Goal: Task Accomplishment & Management: Complete application form

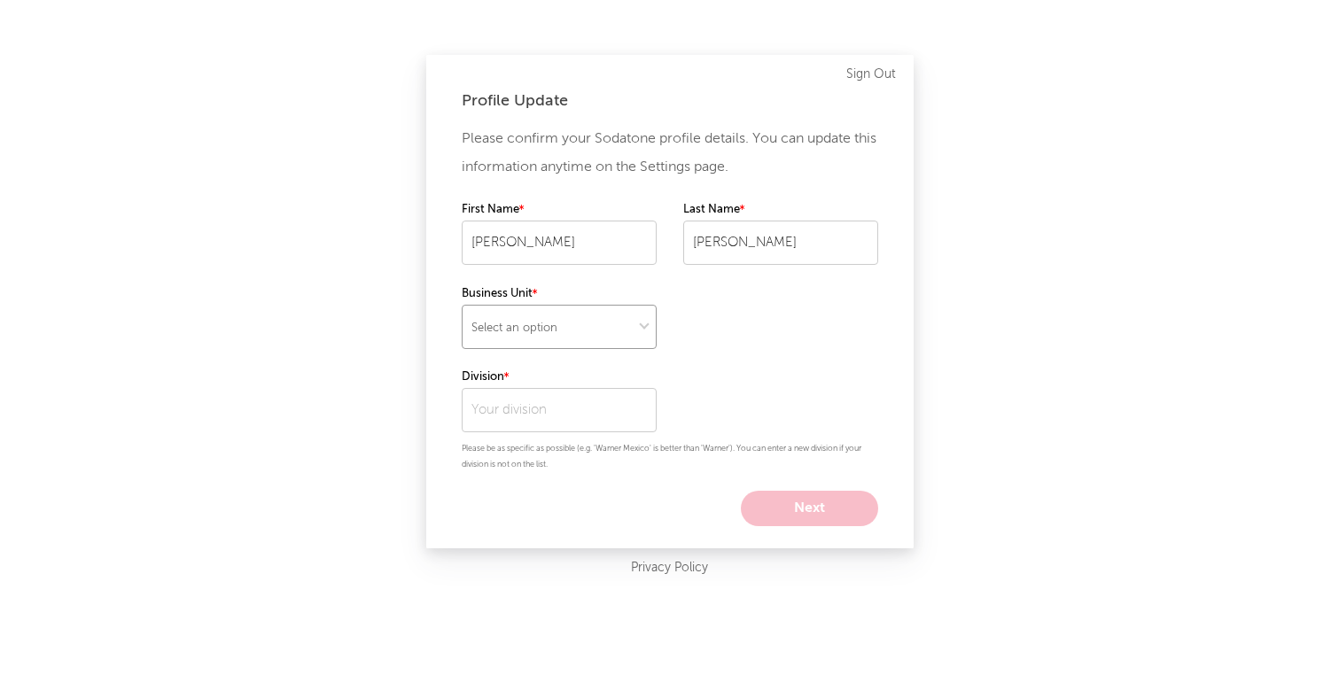
select select "recorded_music"
click at [509, 416] on input "text" at bounding box center [559, 410] width 195 height 44
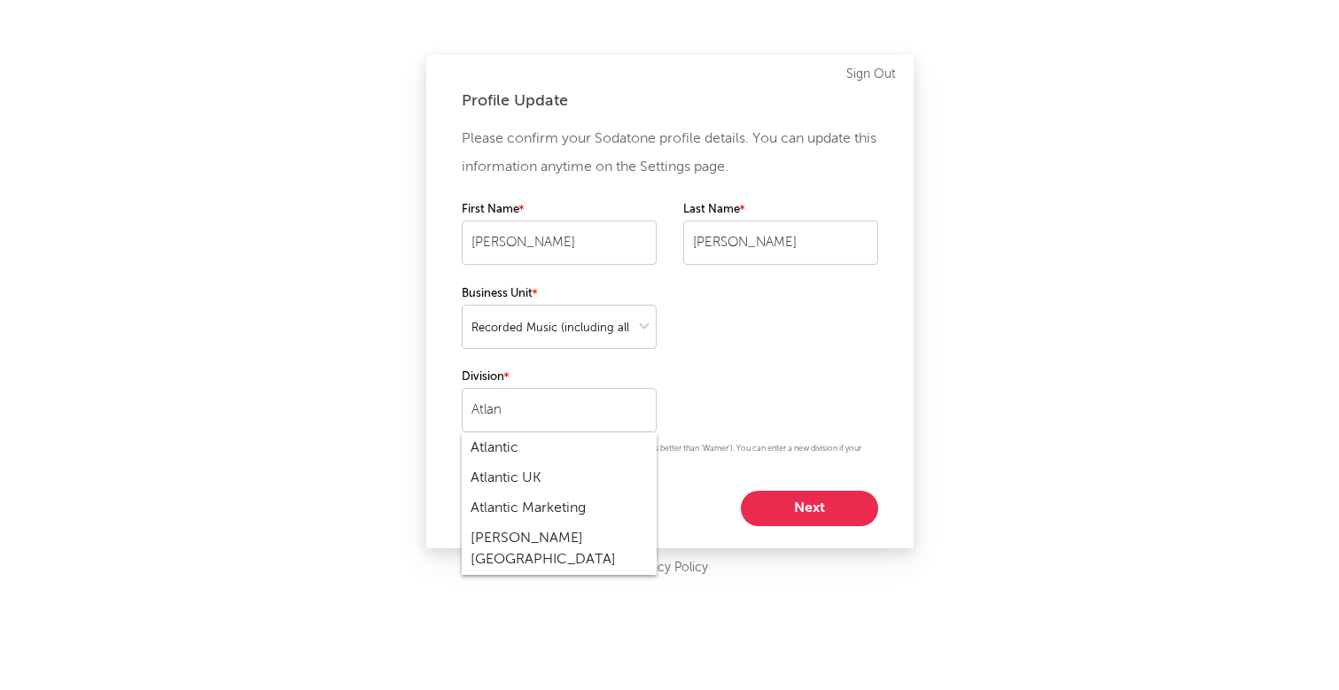
click at [510, 444] on div "Atlantic" at bounding box center [559, 448] width 195 height 30
type input "Atlantic"
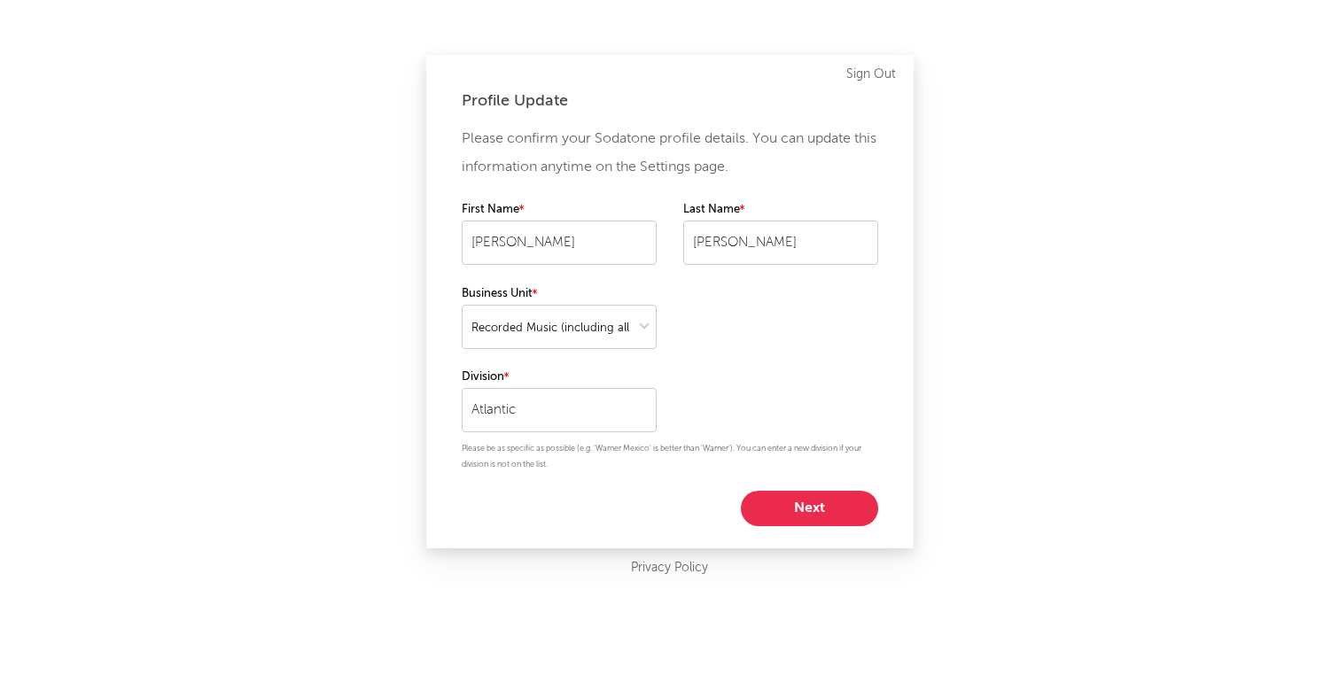
click at [751, 399] on div "Please confirm your Sodatone profile details. You can update this information a…" at bounding box center [670, 325] width 416 height 401
click at [777, 493] on button "Next" at bounding box center [809, 508] width 137 height 35
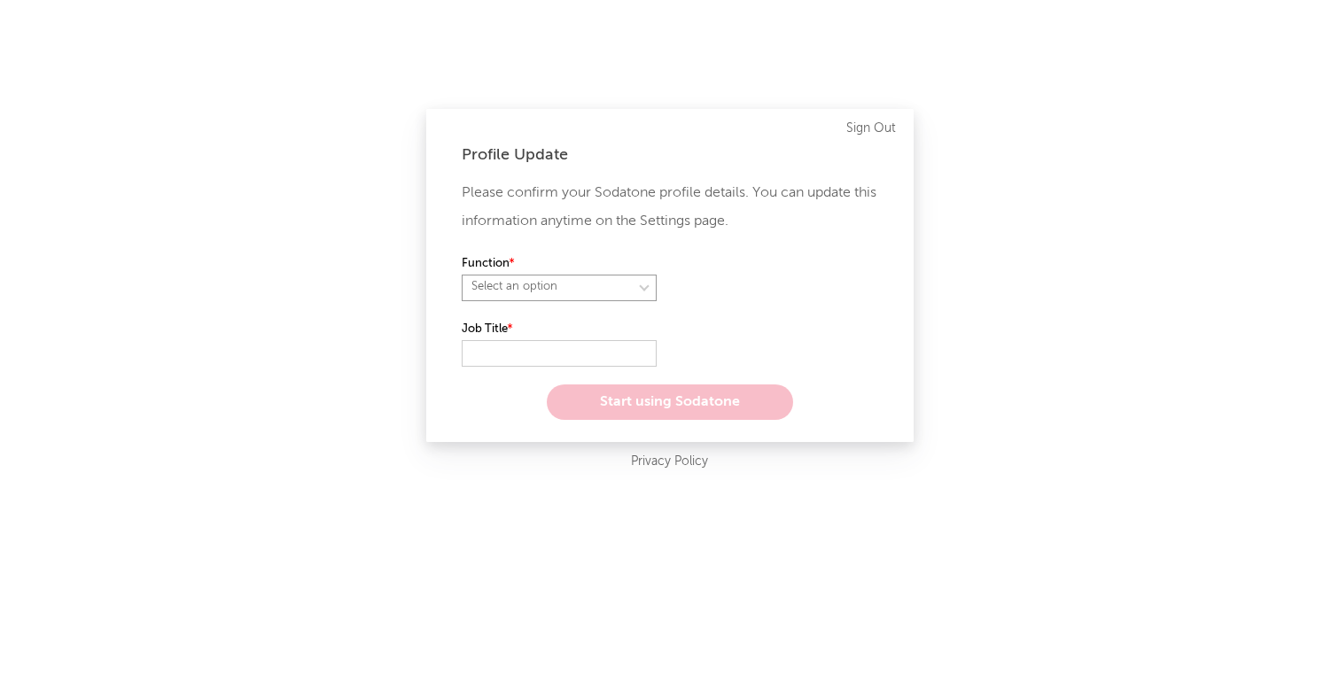
select select "anr"
select select "manager"
click at [523, 338] on label "Job Title" at bounding box center [559, 329] width 195 height 21
click at [517, 344] on input "text" at bounding box center [559, 353] width 195 height 27
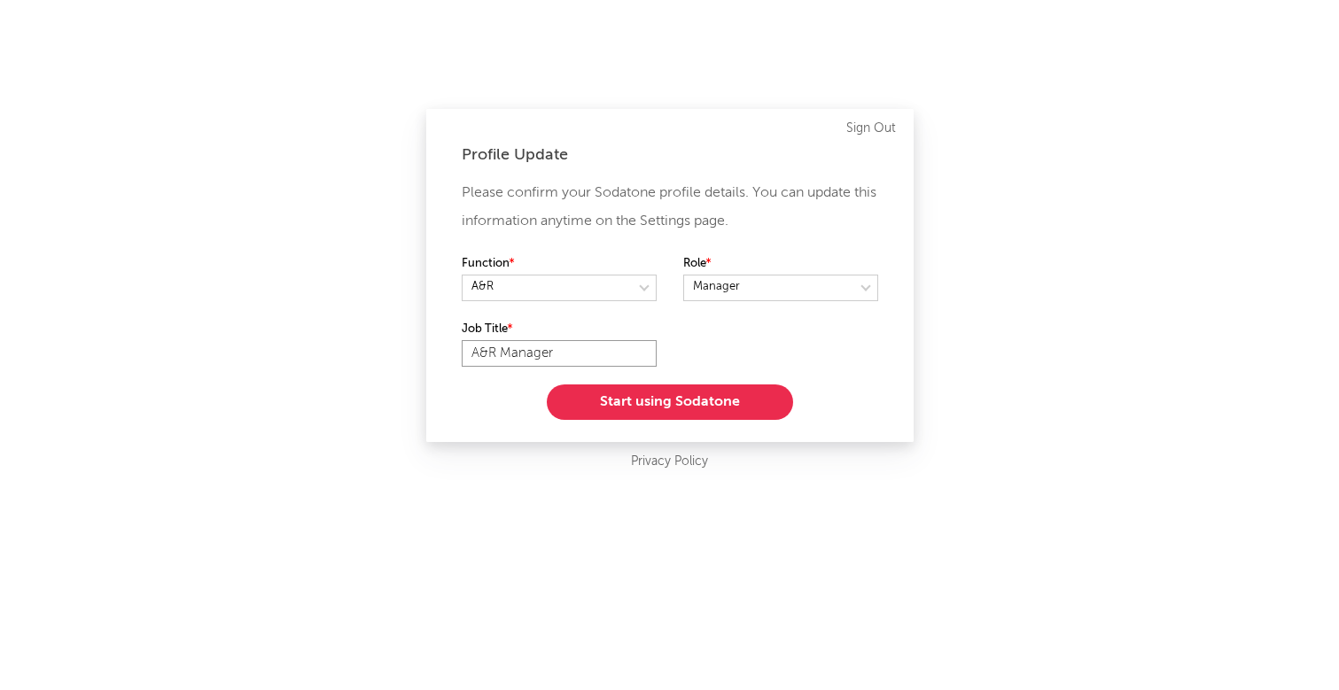
type input "A&R Manager"
click at [624, 393] on button "Start using Sodatone" at bounding box center [670, 402] width 246 height 35
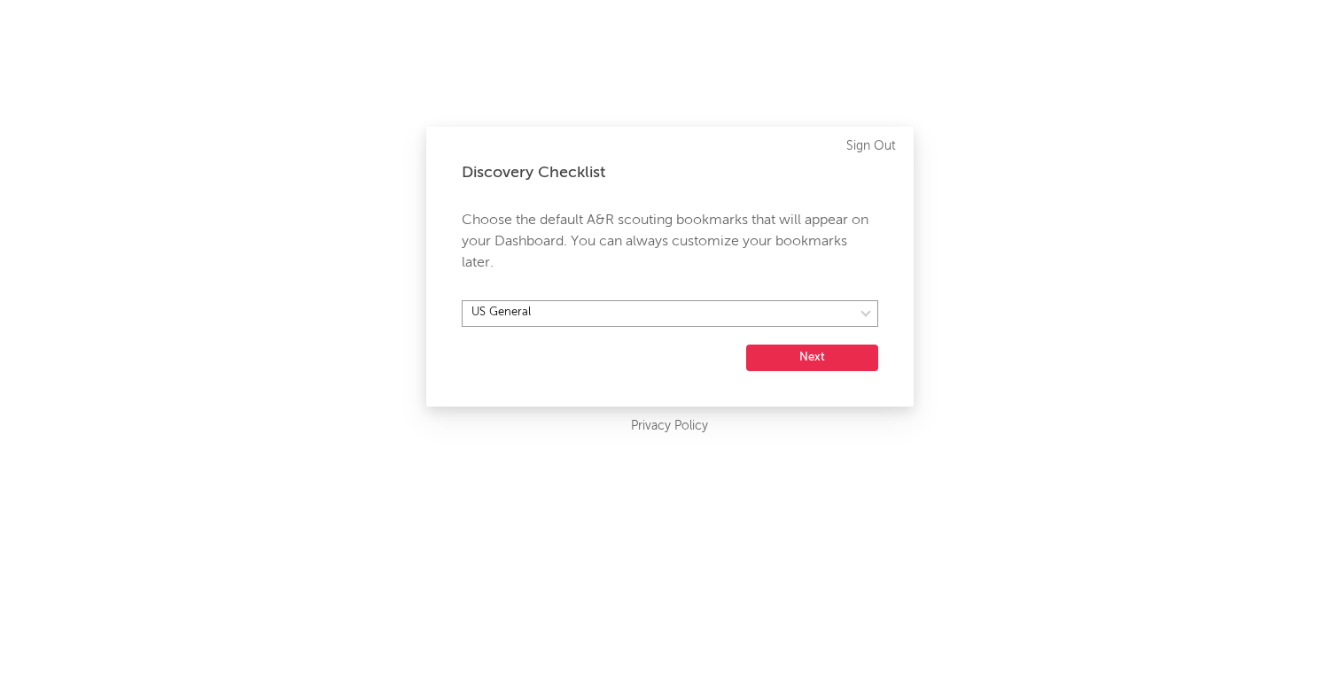
select select "16"
click at [786, 361] on button "Next" at bounding box center [812, 358] width 132 height 27
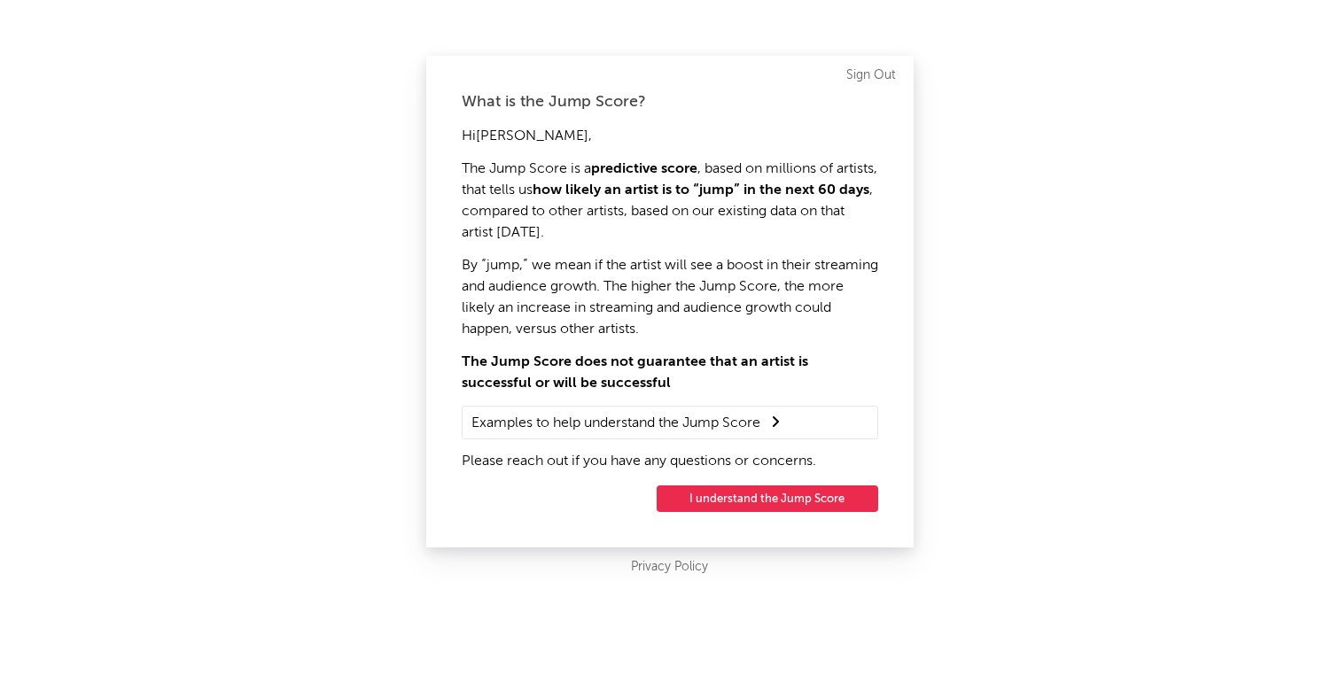
click at [729, 501] on button "I understand the Jump Score" at bounding box center [768, 499] width 222 height 27
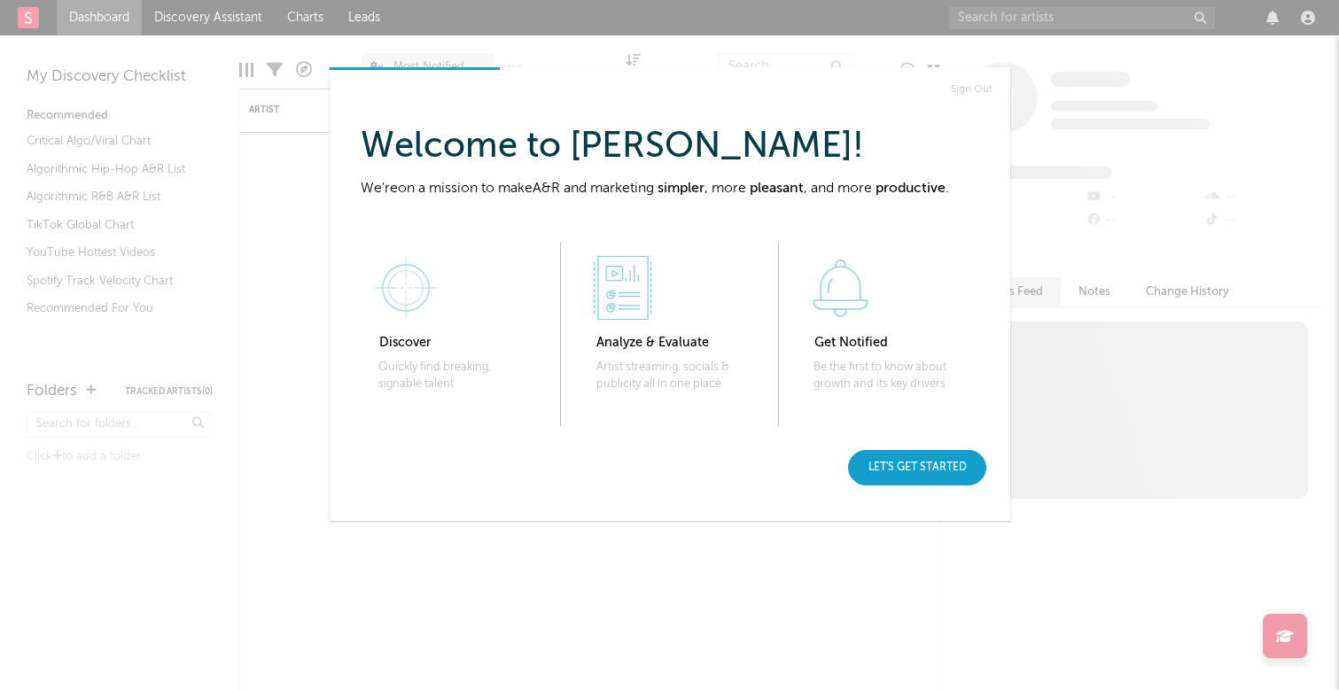
click at [928, 468] on div "Let's get started" at bounding box center [917, 467] width 138 height 35
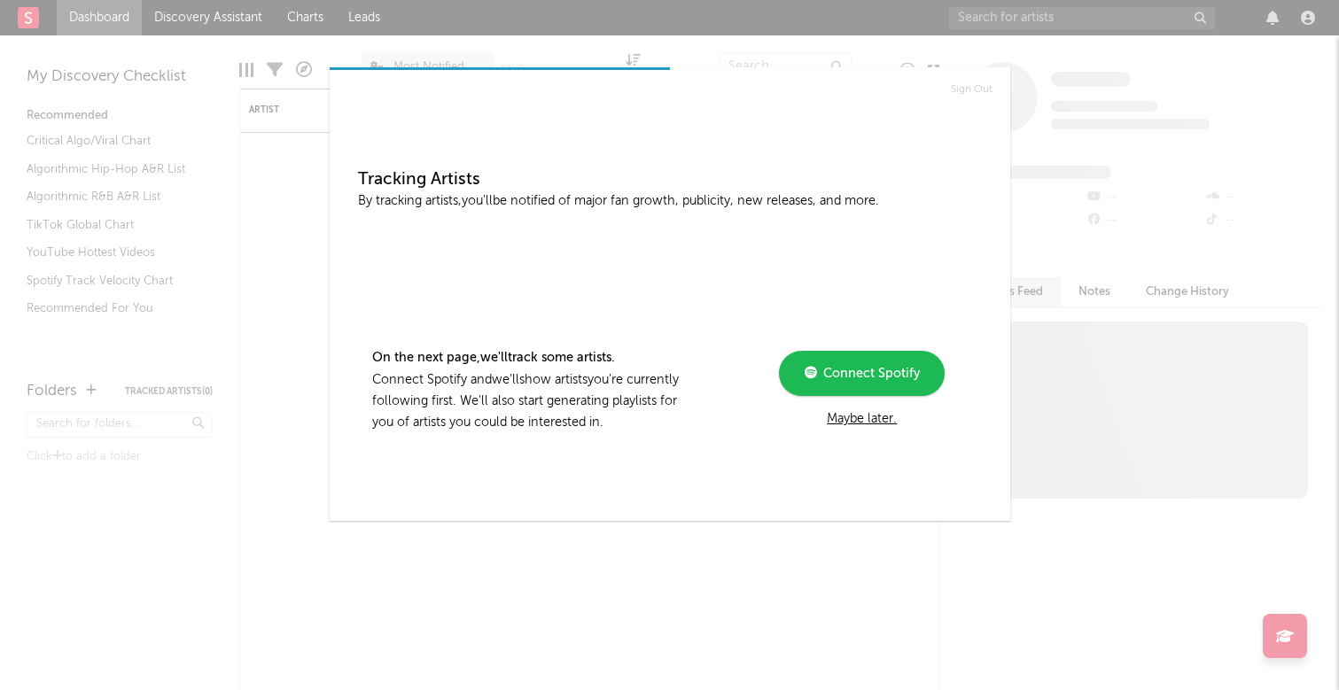
click at [846, 423] on div "Maybe later." at bounding box center [862, 418] width 238 height 21
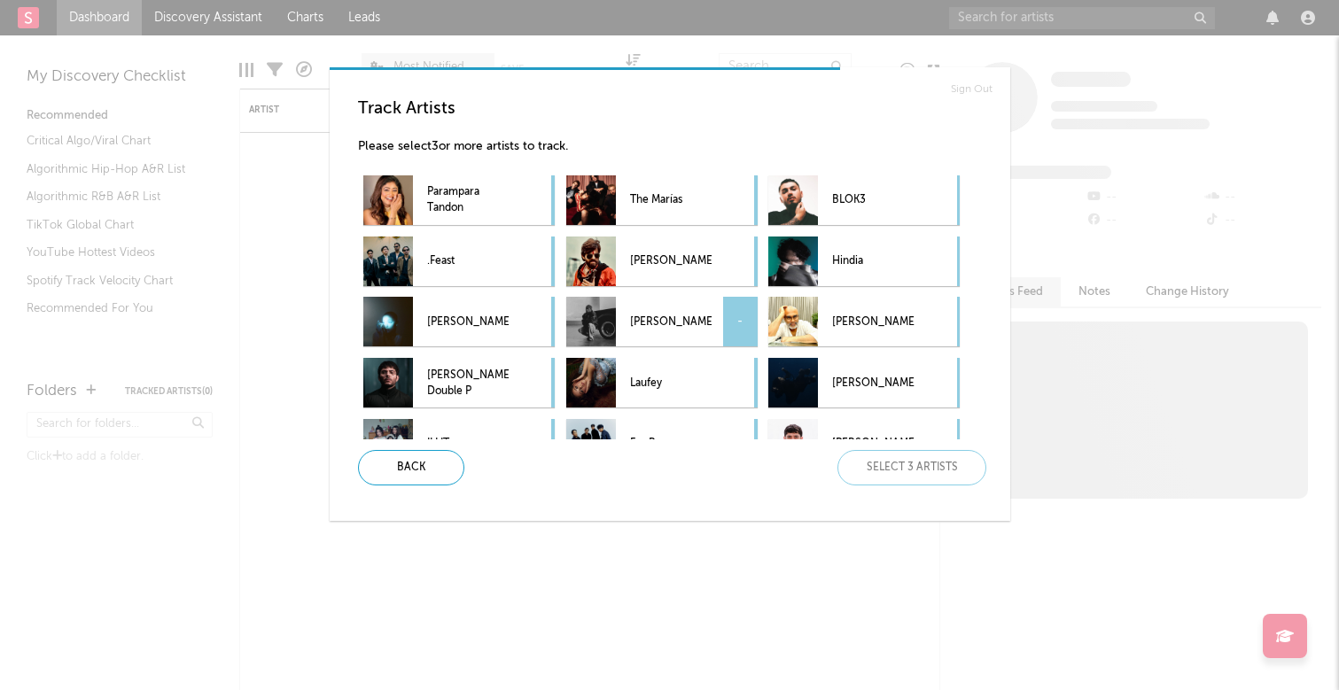
click at [679, 318] on p "[PERSON_NAME]" at bounding box center [671, 322] width 82 height 40
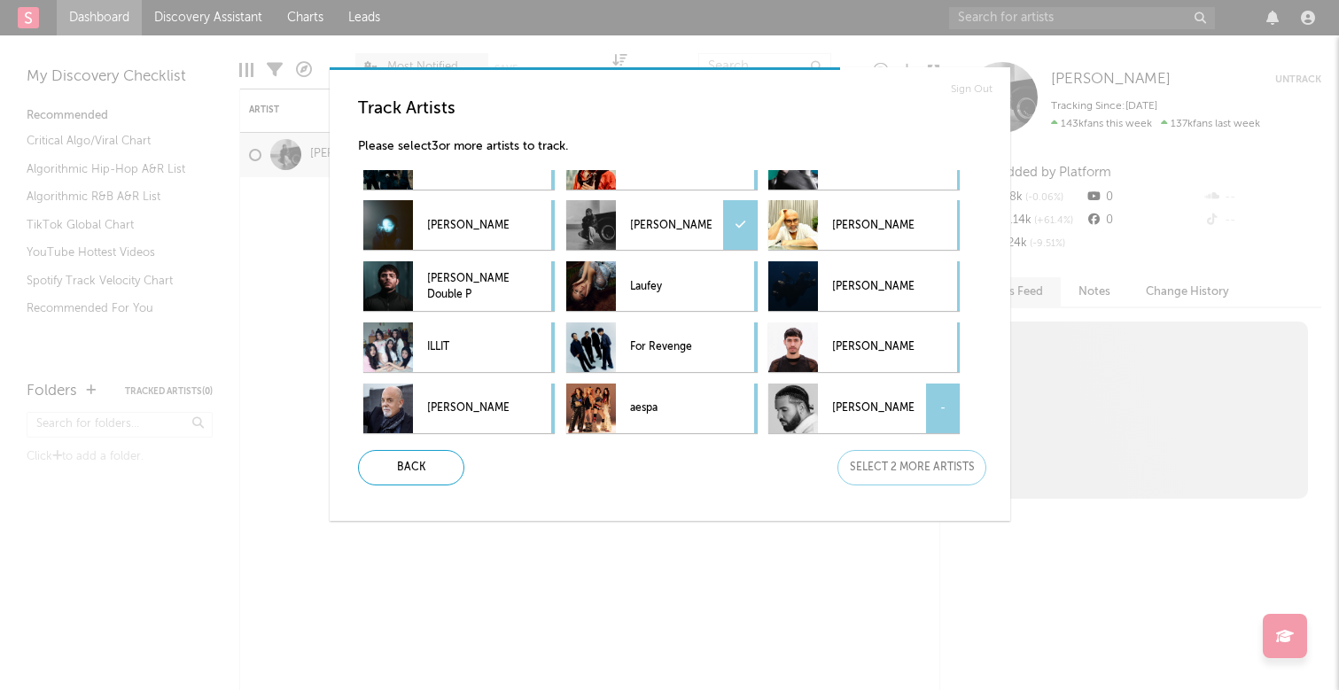
scroll to position [97, 0]
click at [856, 408] on p "[PERSON_NAME]" at bounding box center [873, 409] width 82 height 40
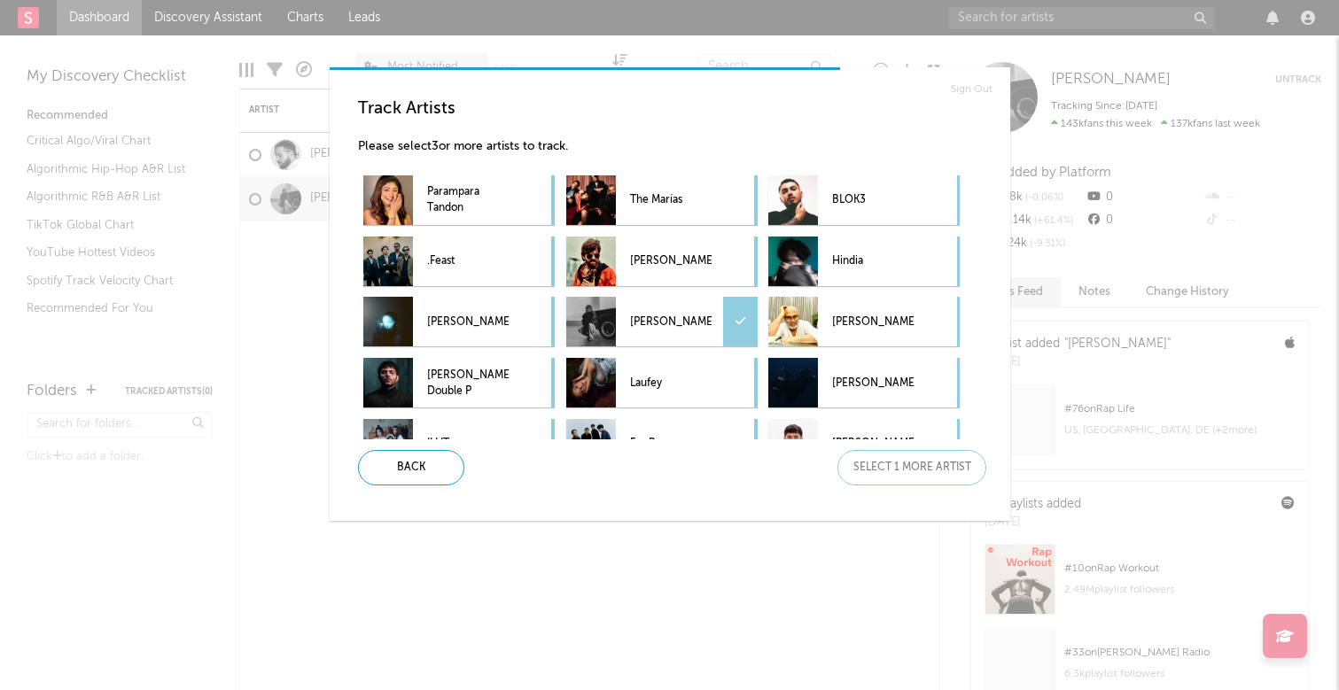
scroll to position [0, 0]
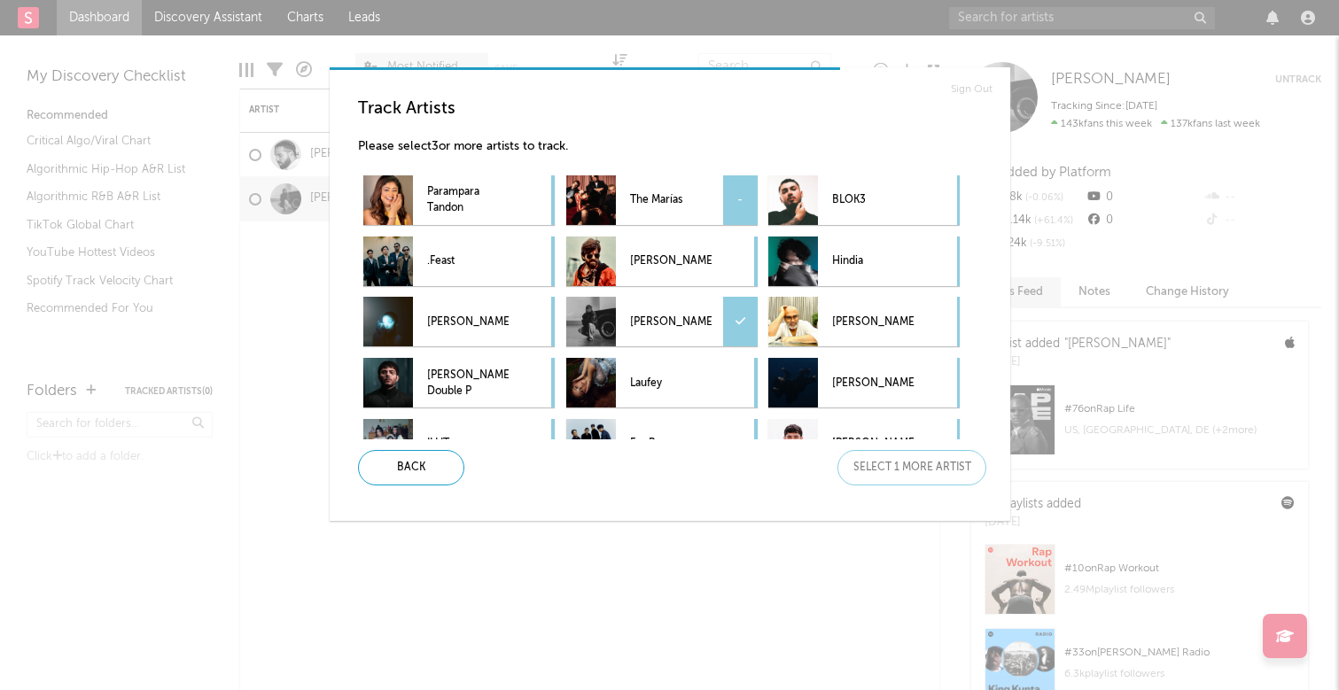
click at [656, 205] on p "The Marías" at bounding box center [671, 201] width 82 height 40
click at [910, 465] on div "Next" at bounding box center [911, 467] width 149 height 35
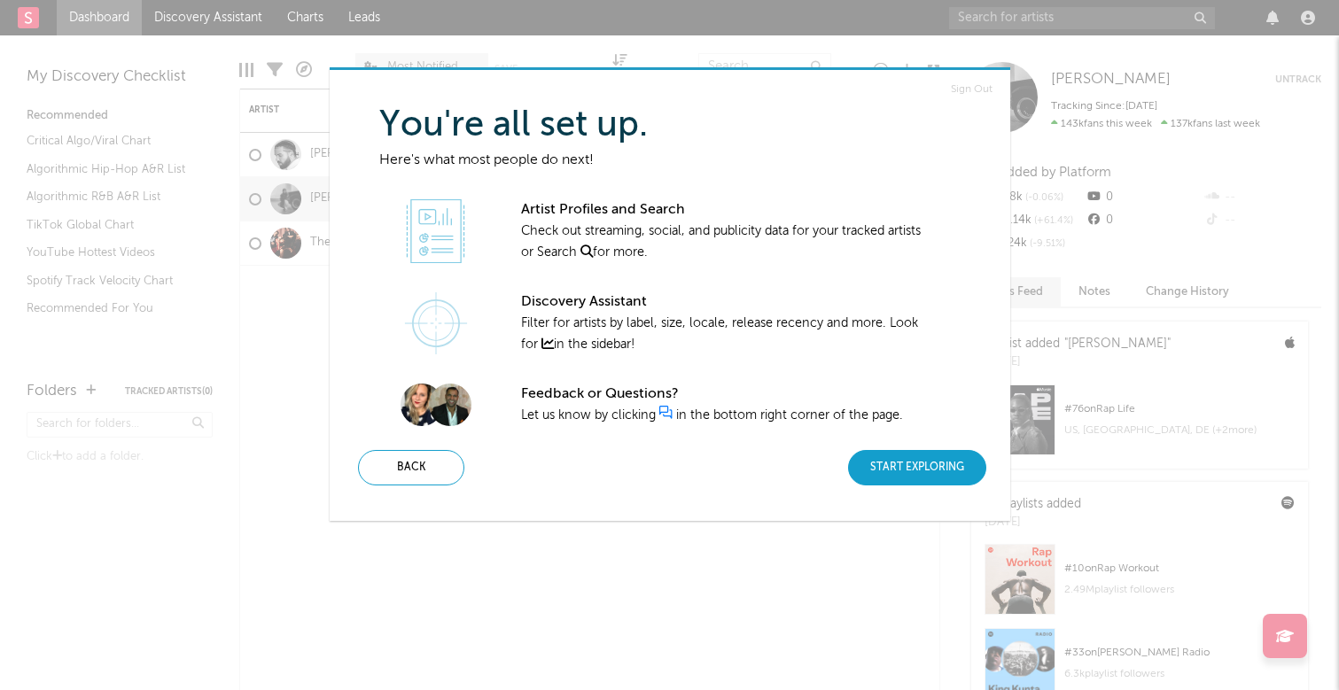
click at [862, 472] on div "Start Exploring" at bounding box center [917, 467] width 138 height 35
